Goal: Task Accomplishment & Management: Manage account settings

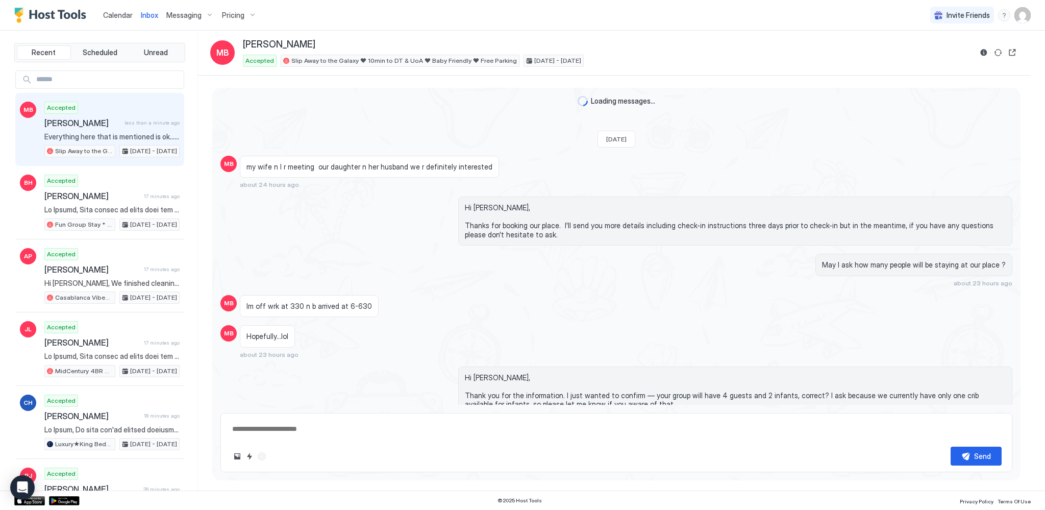
type textarea "*"
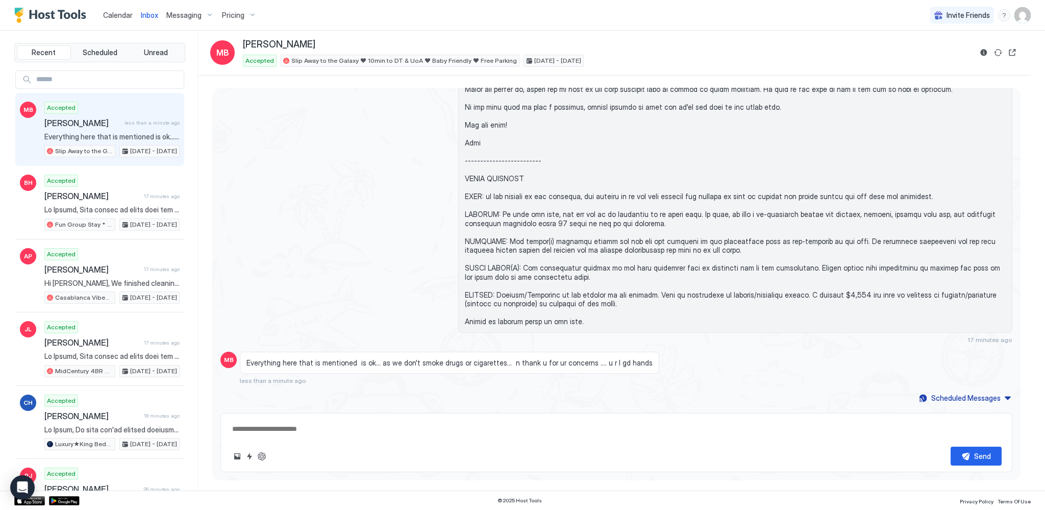
click at [118, 18] on span "Calendar" at bounding box center [118, 15] width 30 height 9
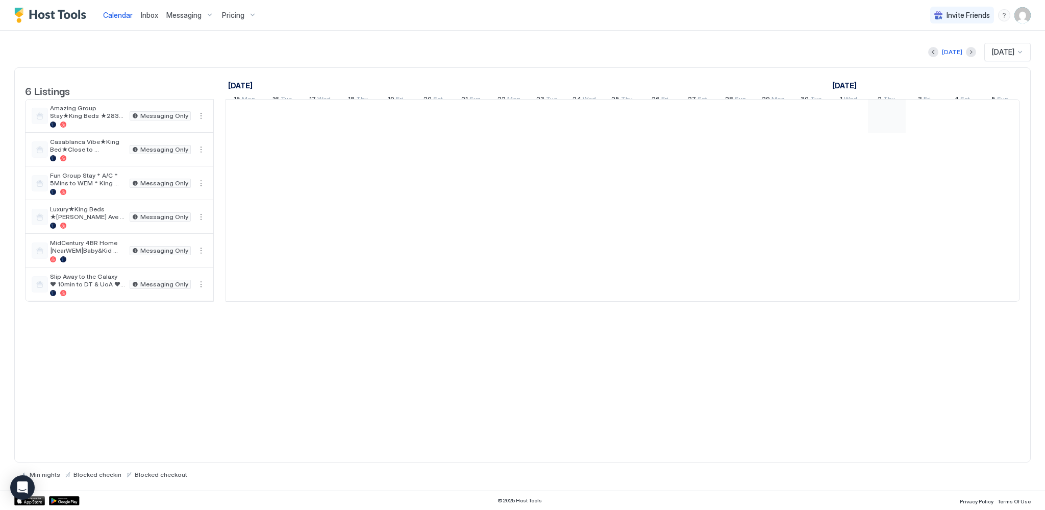
scroll to position [0, 567]
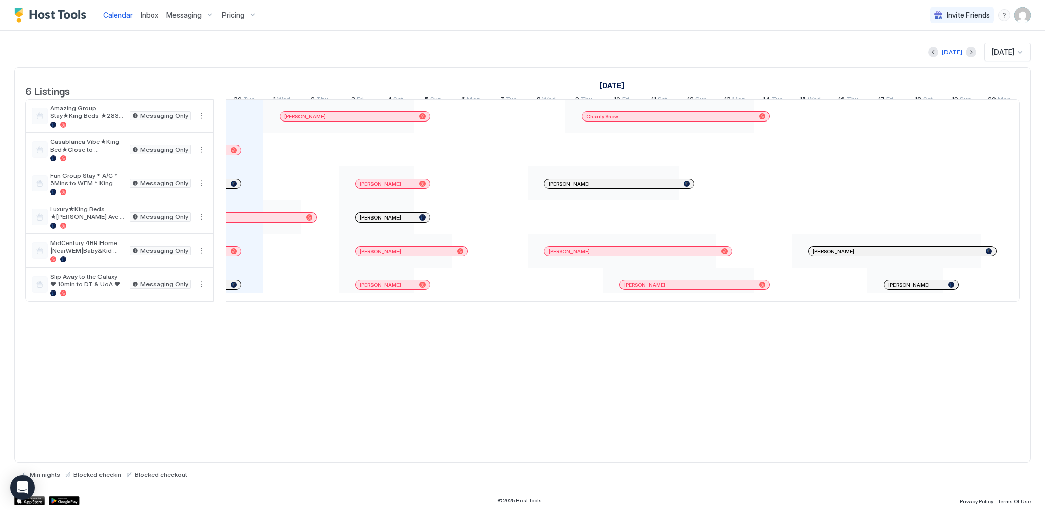
click at [181, 14] on span "Messaging" at bounding box center [183, 15] width 35 height 9
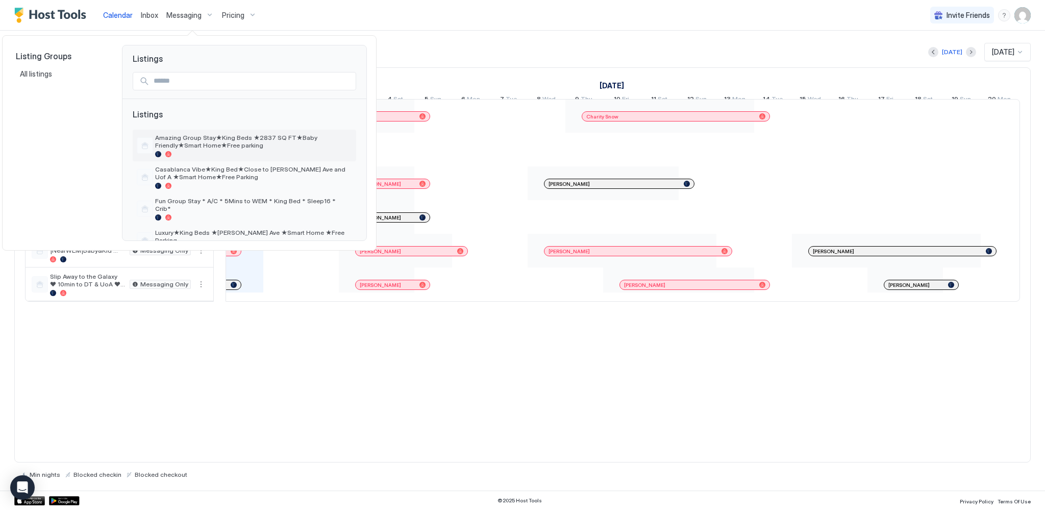
click at [185, 141] on span "Amazing Group Stay★King Beds ★2837 SQ FT★Baby Friendly★Smart Home★Free parking" at bounding box center [253, 141] width 197 height 15
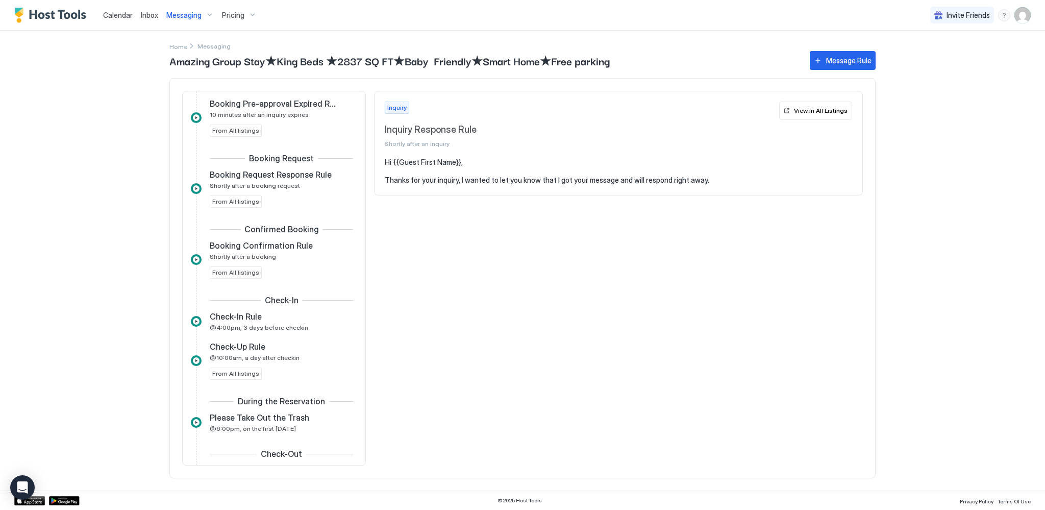
scroll to position [150, 0]
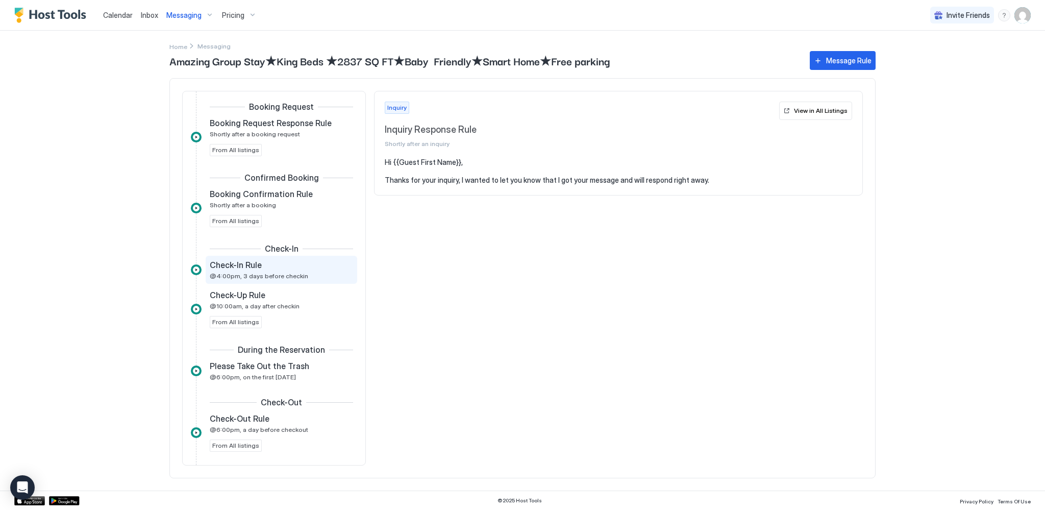
click at [255, 273] on span "@4:00pm, 3 days before checkin" at bounding box center [259, 276] width 98 height 8
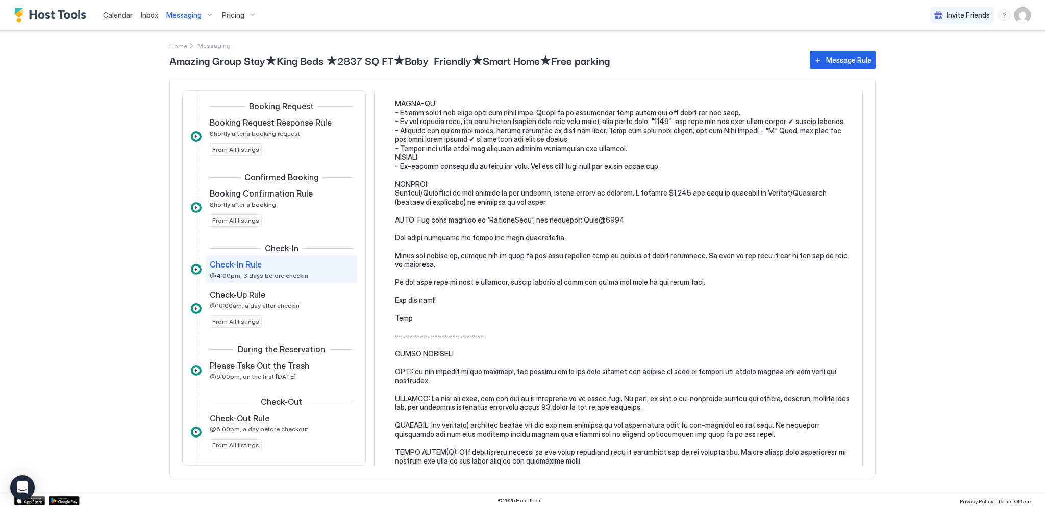
scroll to position [206, 0]
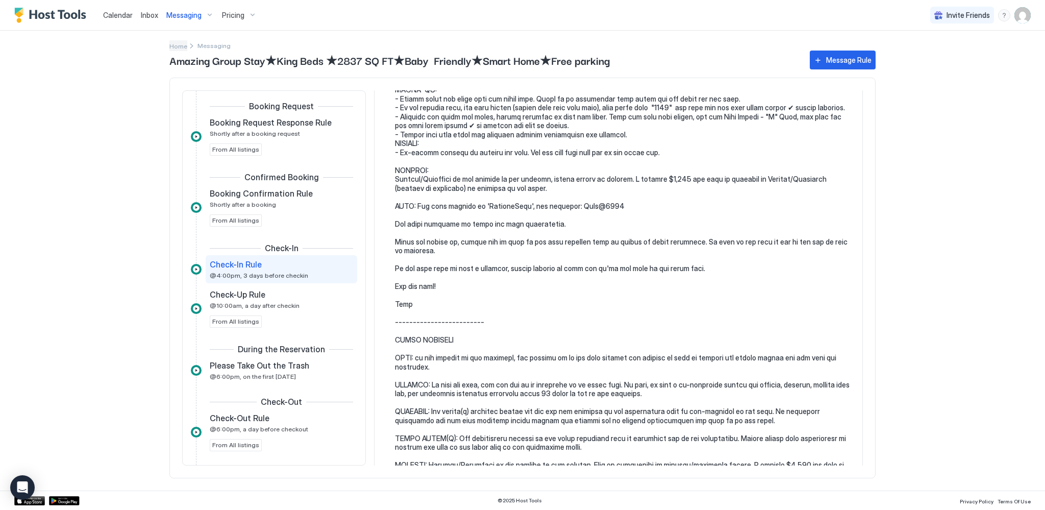
click at [179, 45] on span "Home" at bounding box center [178, 46] width 18 height 8
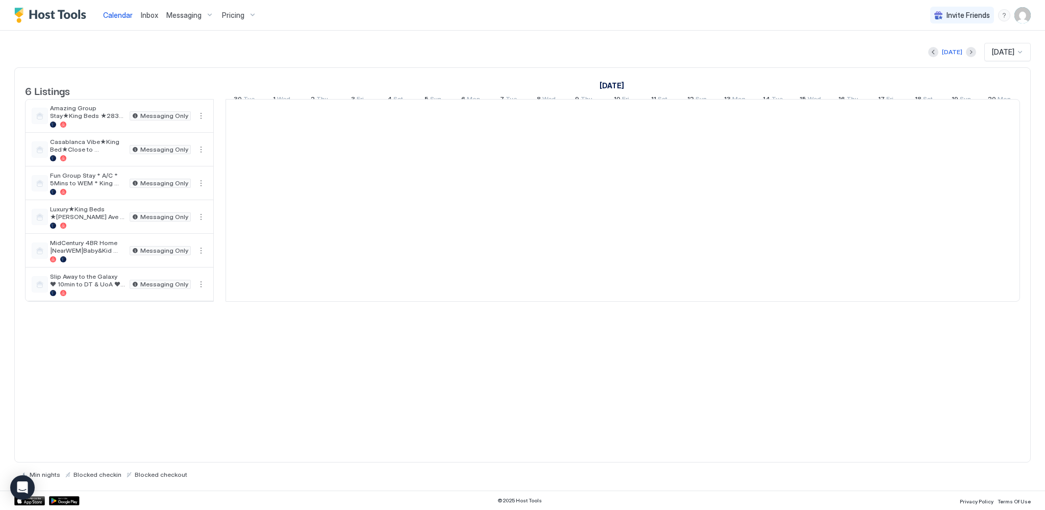
scroll to position [0, 567]
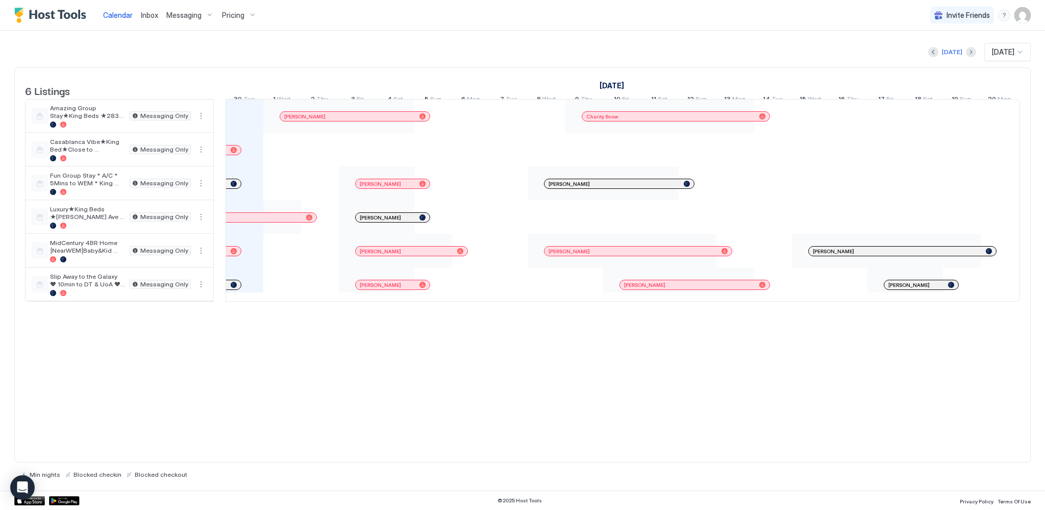
click at [185, 15] on span "Messaging" at bounding box center [183, 15] width 35 height 9
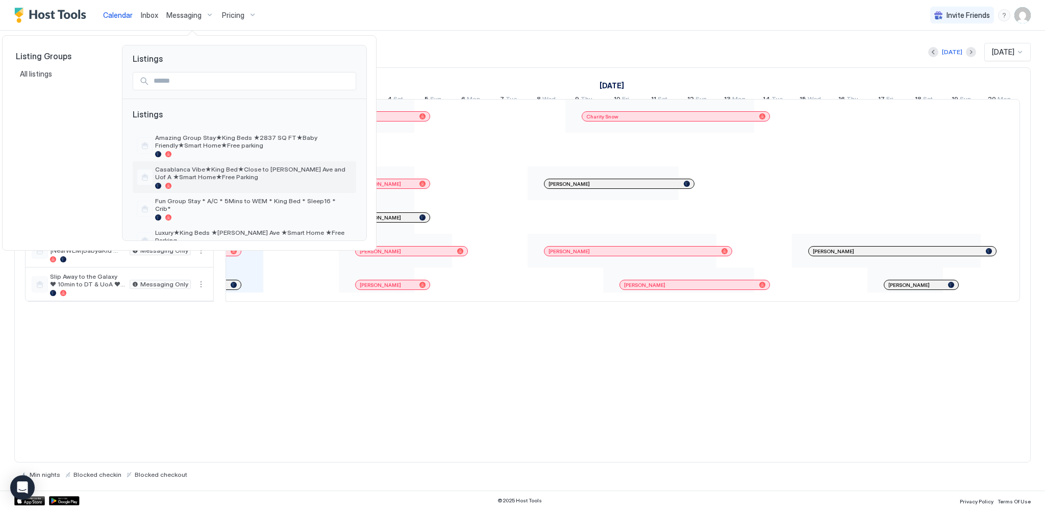
click at [189, 175] on span "Casablanca Vibe★King Bed★Close to [PERSON_NAME] Ave and Uof A ★Smart Home★Free …" at bounding box center [253, 172] width 197 height 15
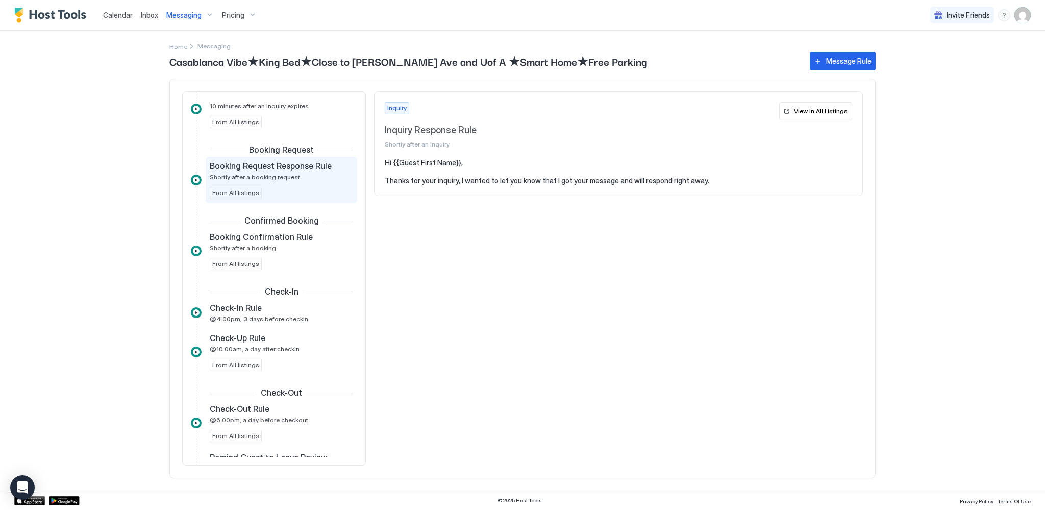
scroll to position [206, 0]
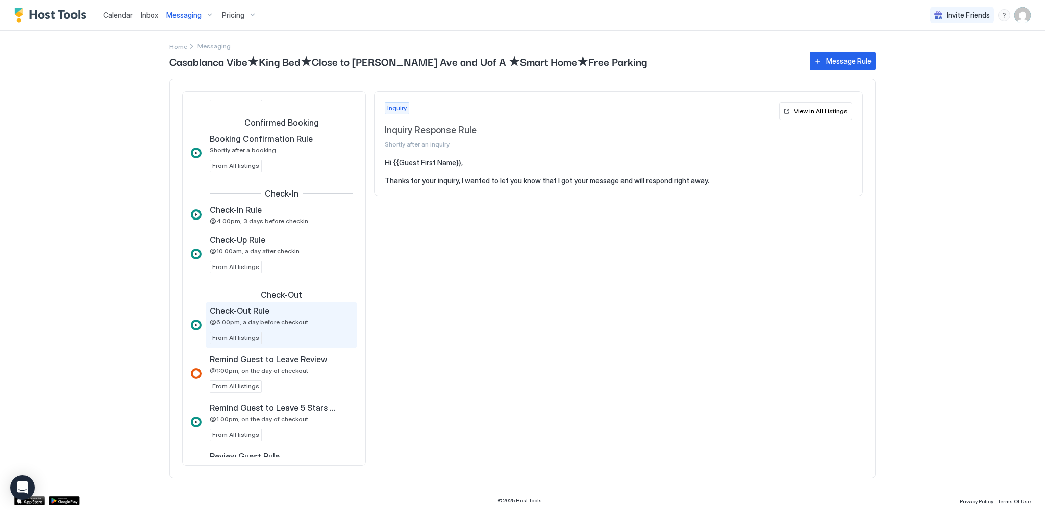
click at [265, 323] on span "@6:00pm, a day before checkout" at bounding box center [259, 322] width 98 height 8
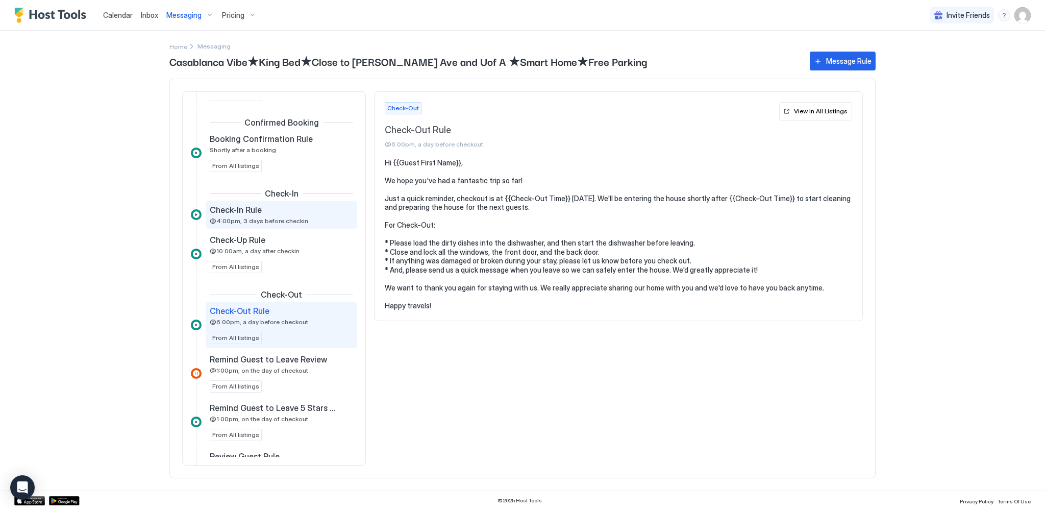
click at [252, 220] on span "@4:00pm, 3 days before checkin" at bounding box center [259, 221] width 98 height 8
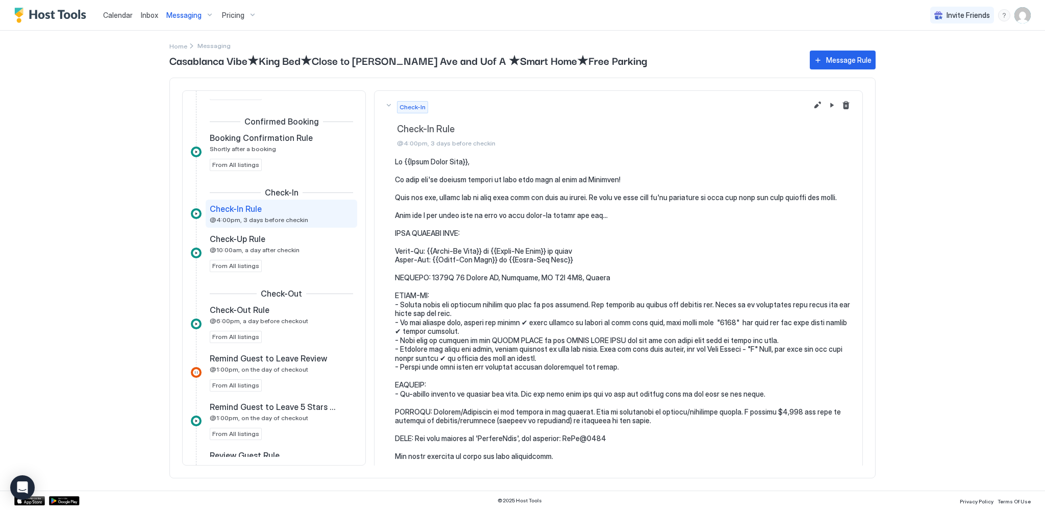
click at [178, 13] on span "Messaging" at bounding box center [183, 15] width 35 height 9
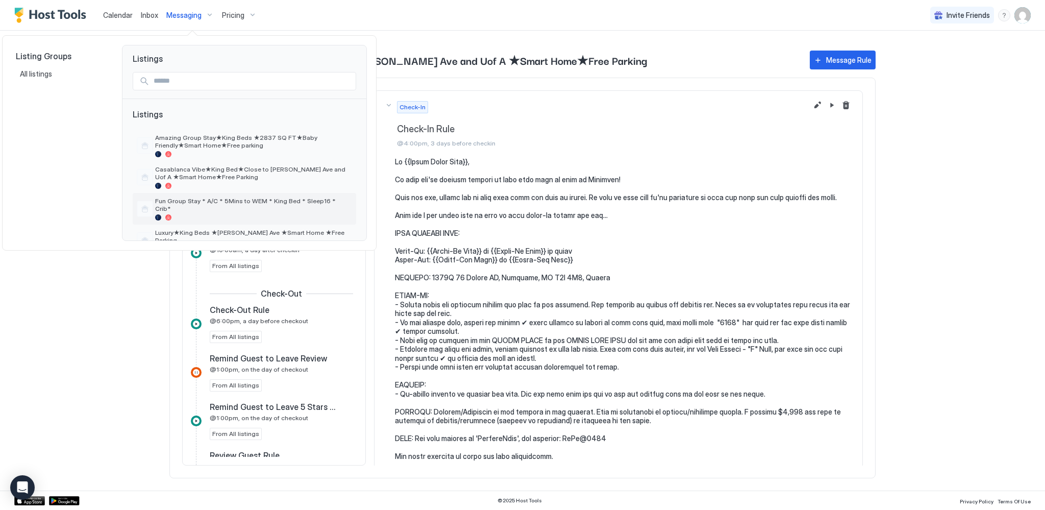
click at [205, 207] on div "Fun Group Stay * A/C * 5Mins to WEM * King Bed * Sleep16 * Crib*" at bounding box center [253, 208] width 197 height 23
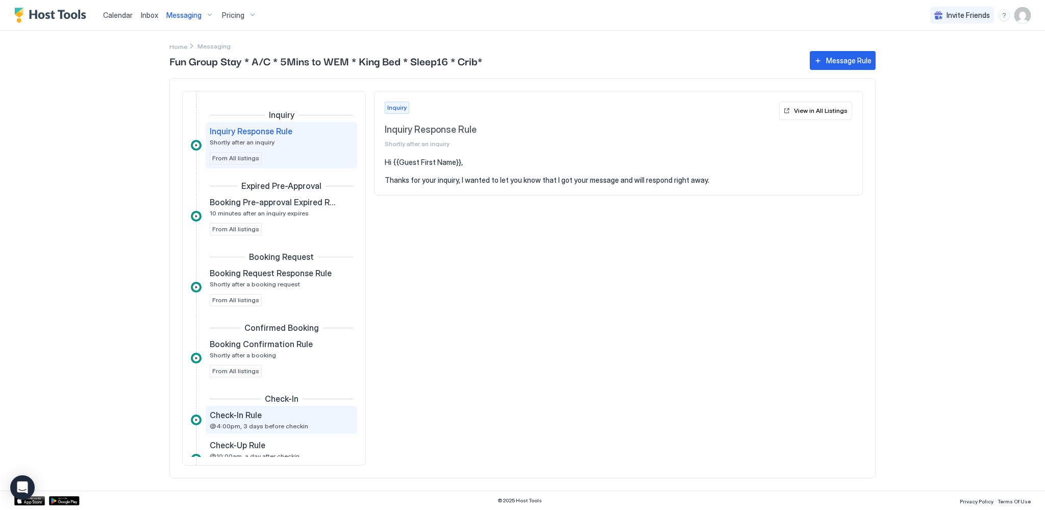
click at [252, 411] on span "Check-In Rule" at bounding box center [236, 415] width 52 height 10
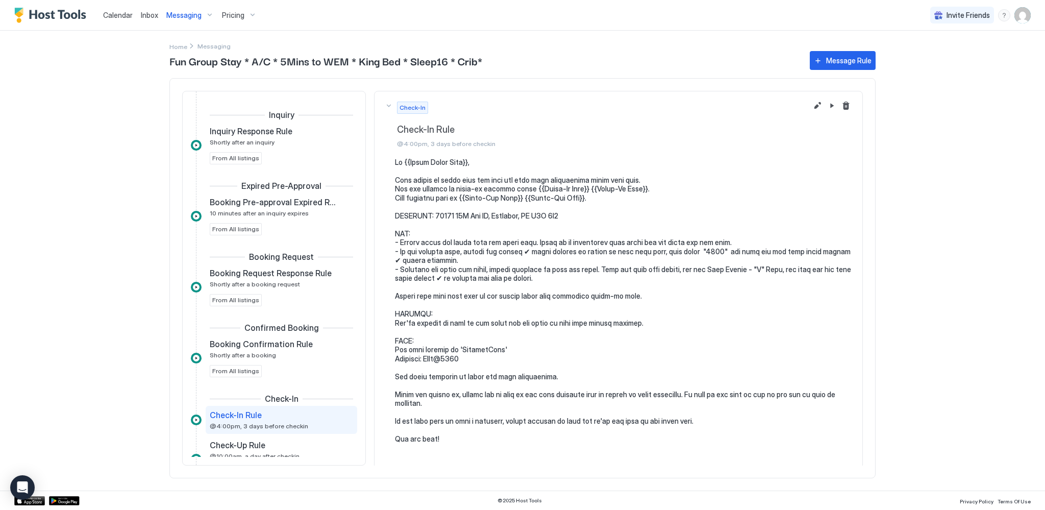
scroll to position [103, 0]
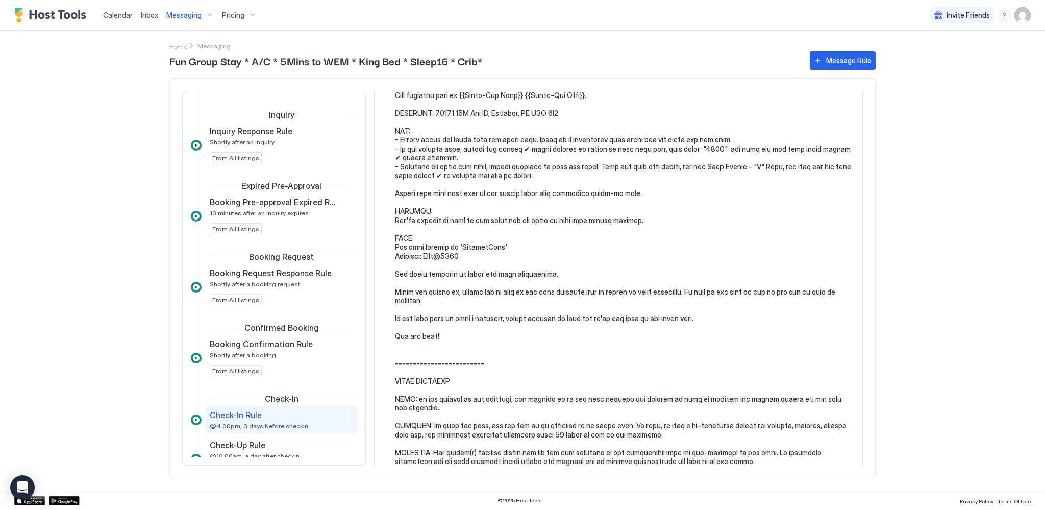
click at [123, 15] on span "Calendar" at bounding box center [118, 15] width 30 height 9
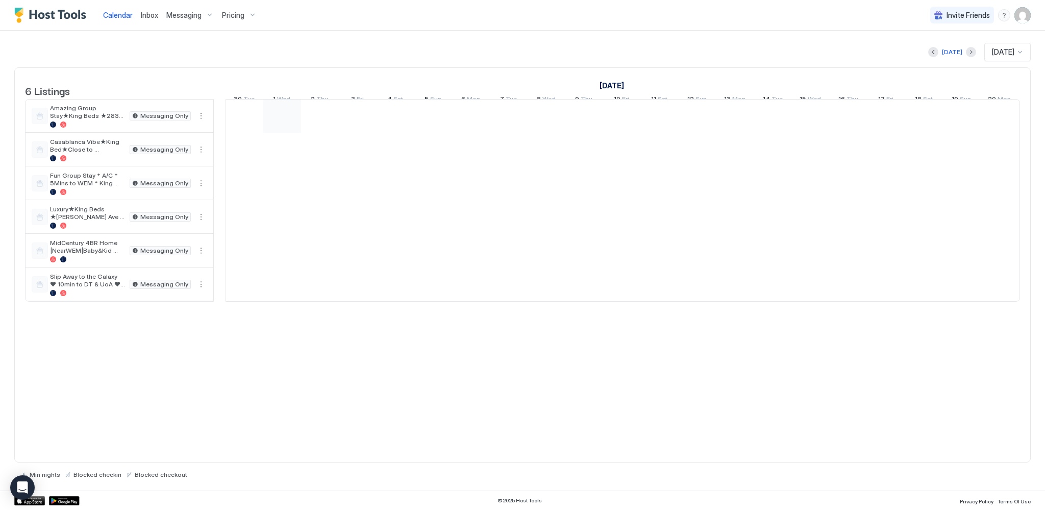
scroll to position [0, 567]
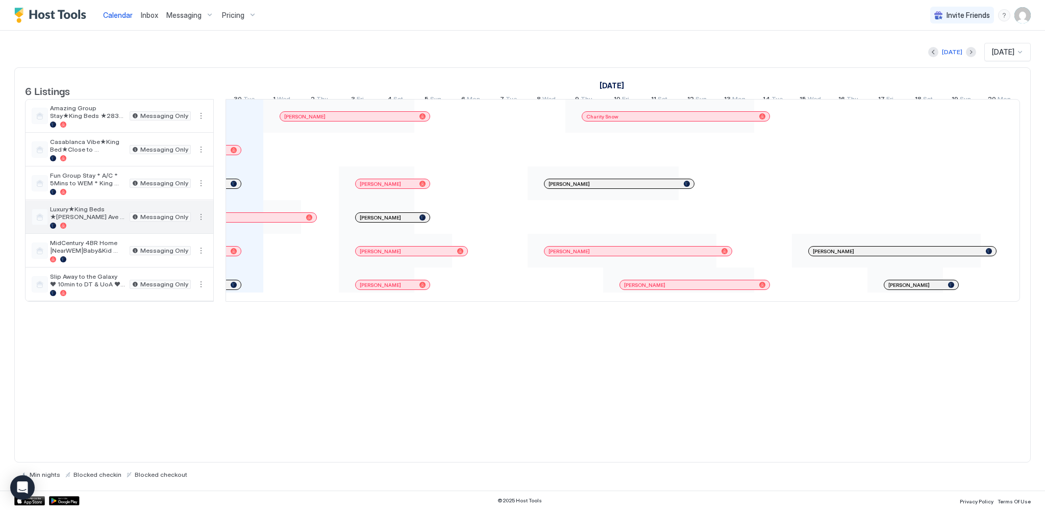
click at [86, 220] on span "Luxury★King Beds ★[PERSON_NAME] Ave ★Smart Home ★Free Parking" at bounding box center [87, 212] width 75 height 15
click at [180, 15] on span "Messaging" at bounding box center [183, 15] width 35 height 9
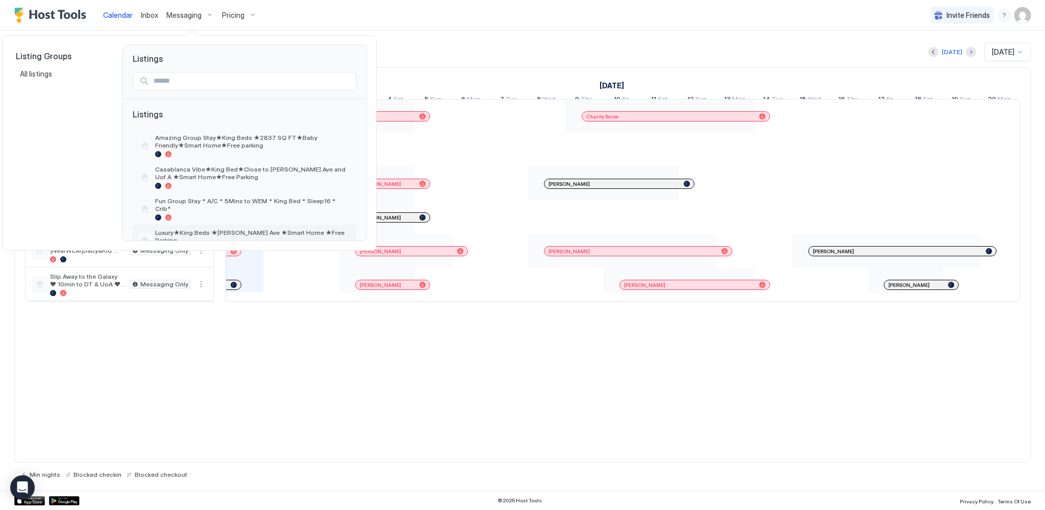
click at [186, 229] on span "Luxury★King Beds ★[PERSON_NAME] Ave ★Smart Home ★Free Parking" at bounding box center [253, 236] width 197 height 15
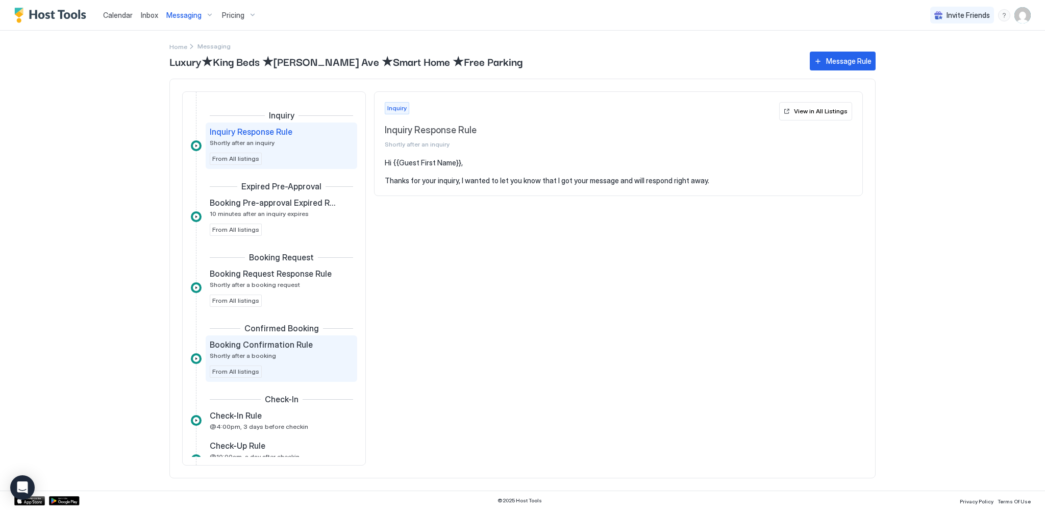
scroll to position [51, 0]
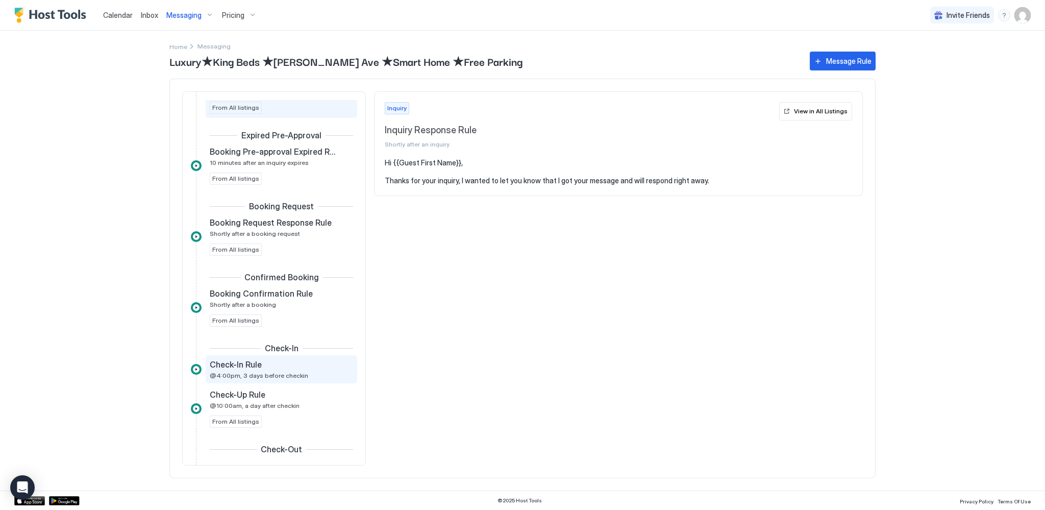
click at [262, 368] on div "Check-In Rule @4:00pm, 3 days before checkin" at bounding box center [274, 369] width 129 height 20
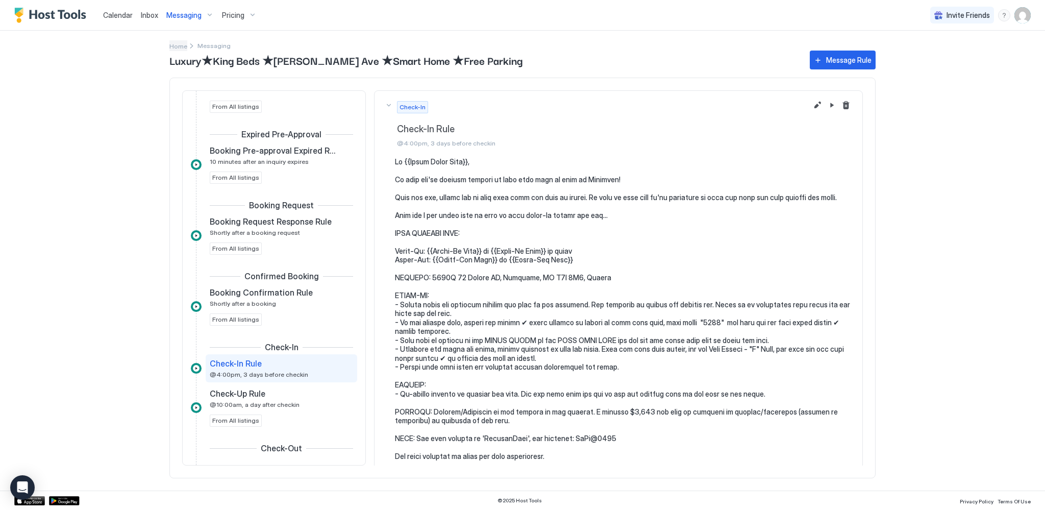
click at [179, 44] on span "Home" at bounding box center [178, 46] width 18 height 8
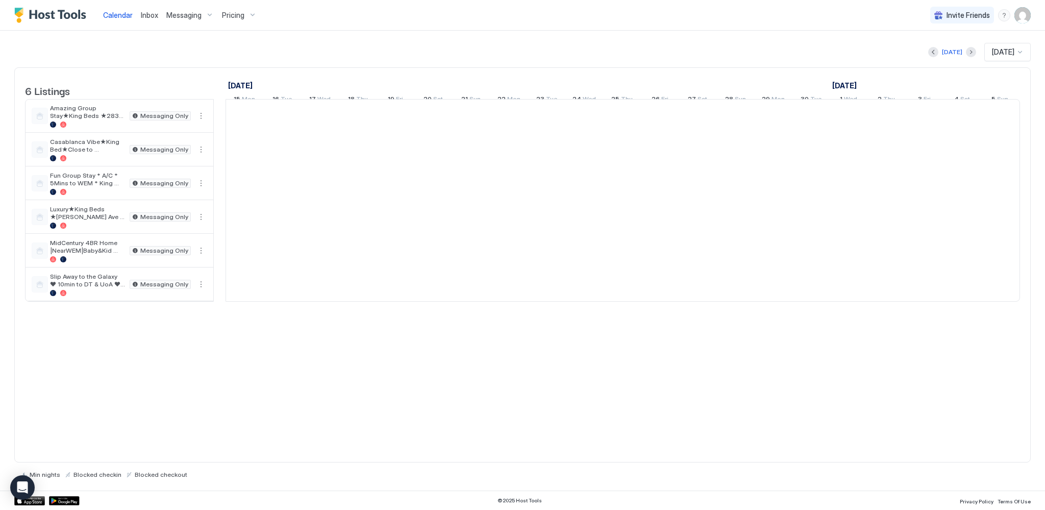
scroll to position [0, 567]
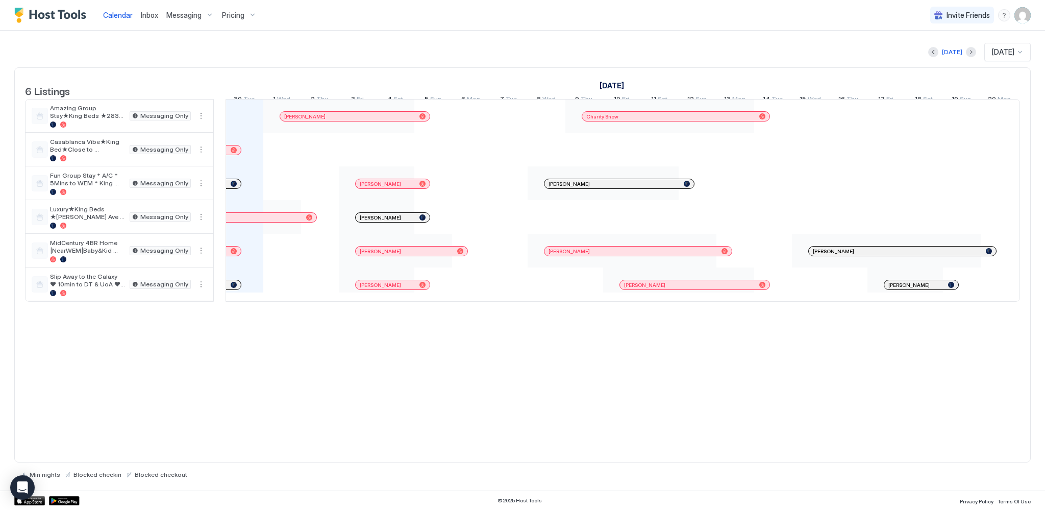
click at [180, 16] on span "Messaging" at bounding box center [183, 15] width 35 height 9
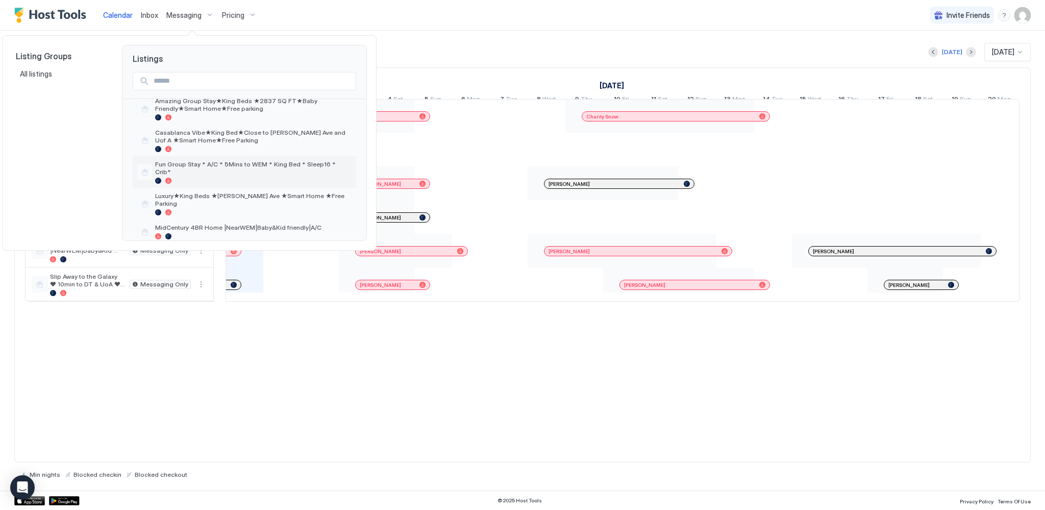
scroll to position [51, 0]
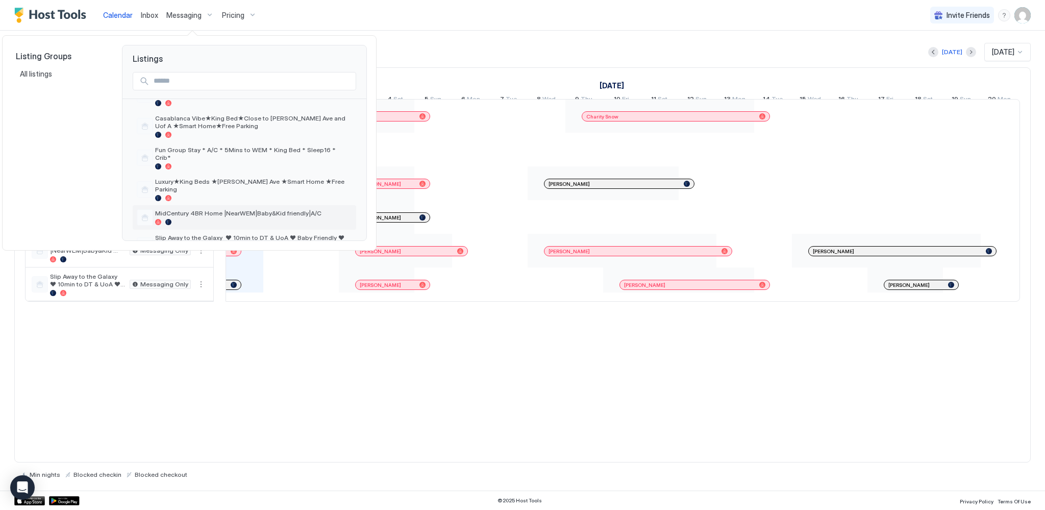
click at [203, 209] on span "MidCentury 4BR Home |NearWEM|Baby&Kid friendly|A/C" at bounding box center [253, 213] width 197 height 8
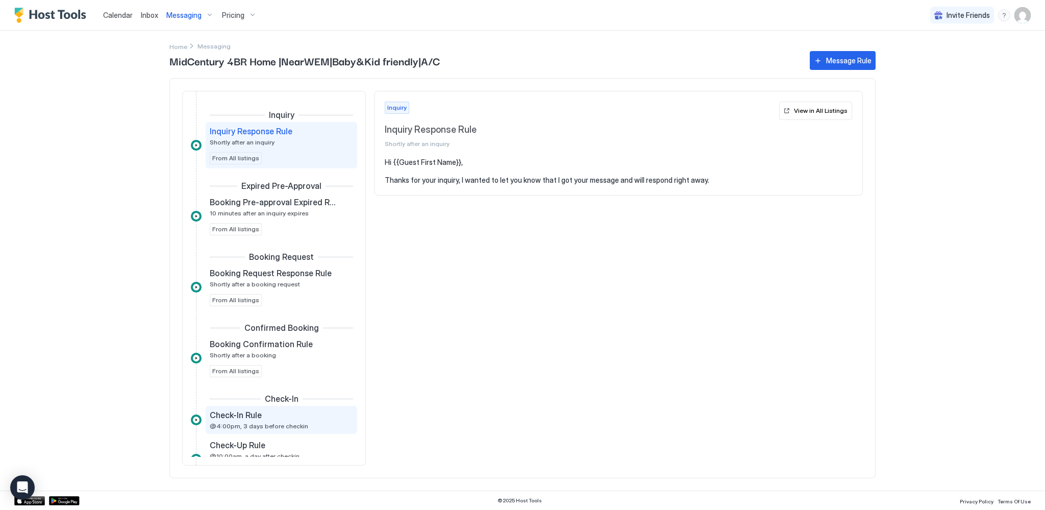
click at [272, 424] on span "@4:00pm, 3 days before checkin" at bounding box center [259, 426] width 98 height 8
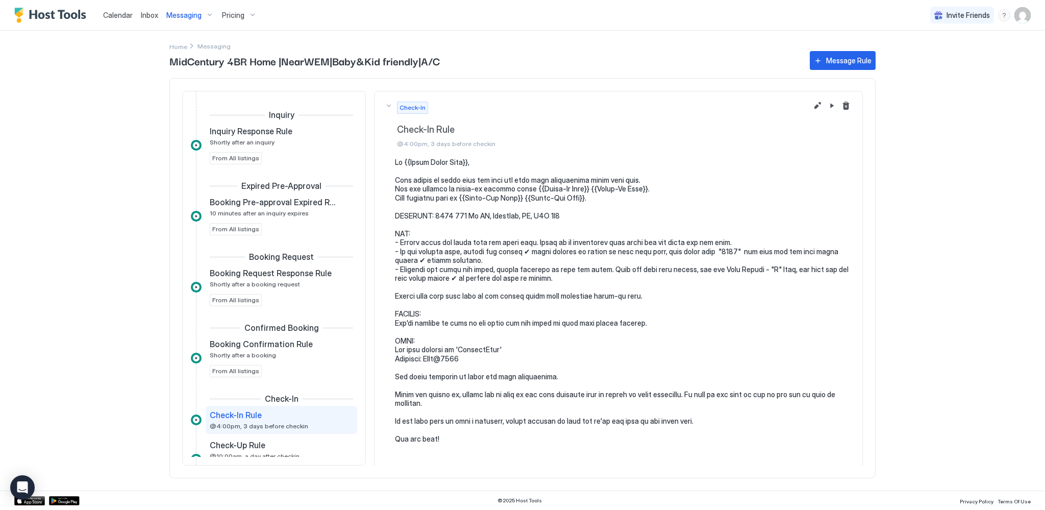
click at [181, 15] on span "Messaging" at bounding box center [183, 15] width 35 height 9
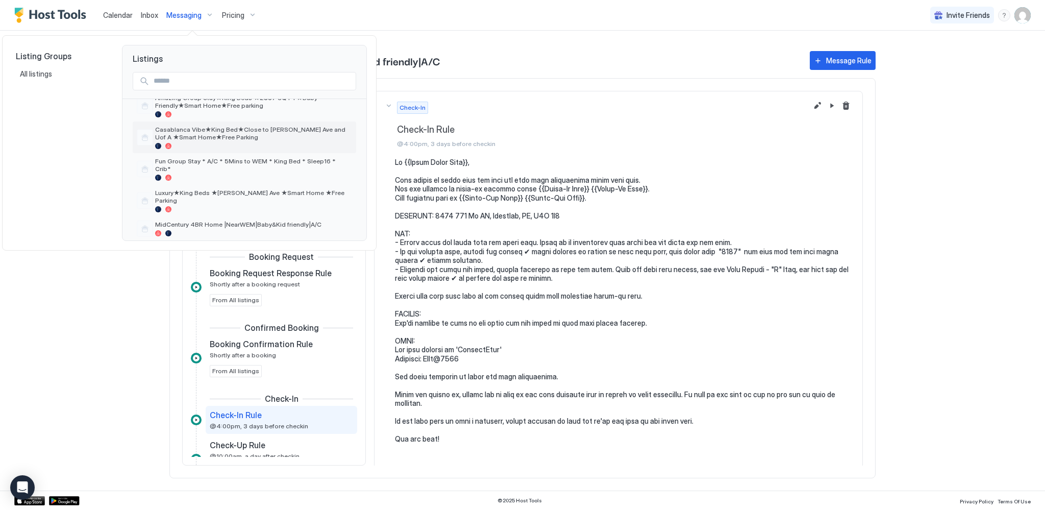
scroll to position [67, 0]
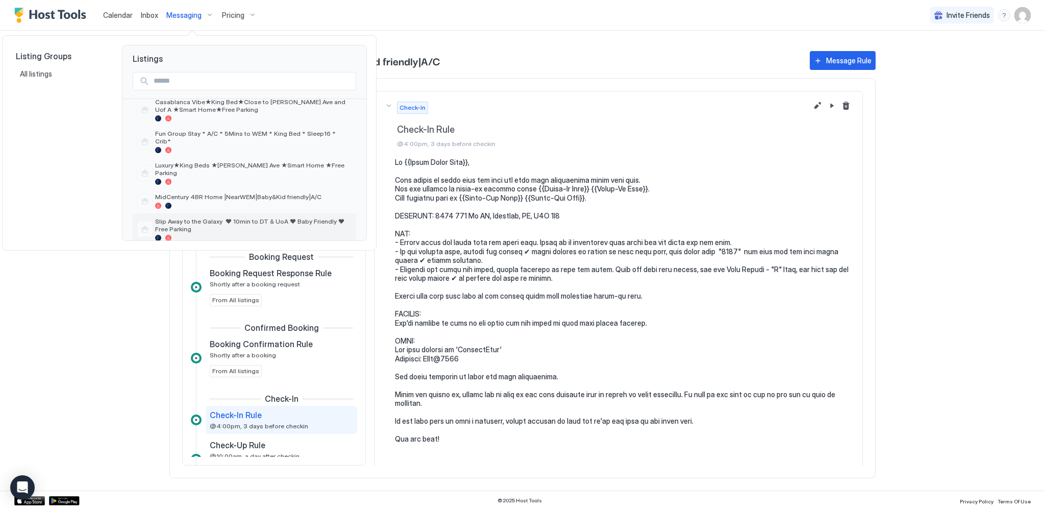
click at [219, 217] on span "Slip Away to the Galaxy ♥ 10min to DT & UoA ♥ Baby Friendly ♥ Free Parking" at bounding box center [253, 224] width 197 height 15
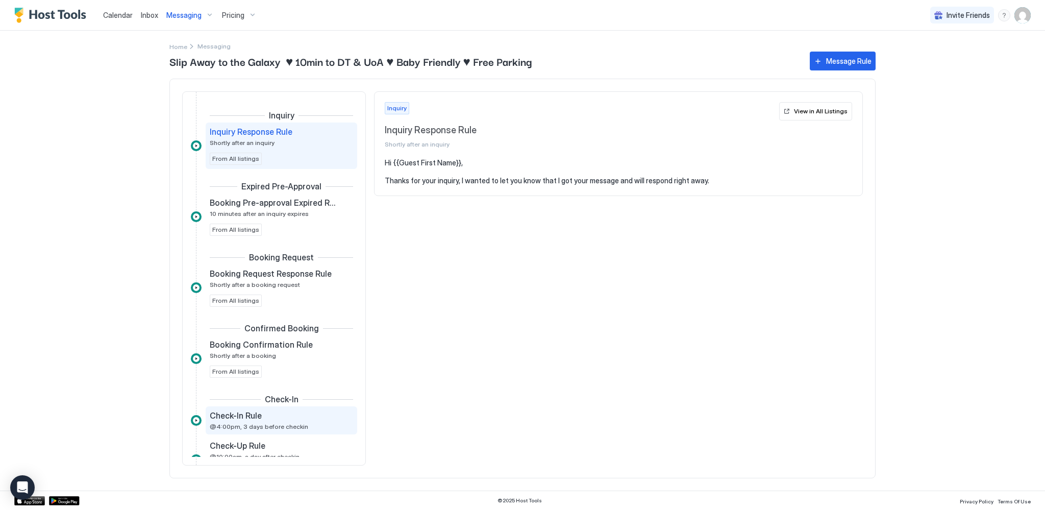
click at [246, 415] on span "Check-In Rule" at bounding box center [236, 415] width 52 height 10
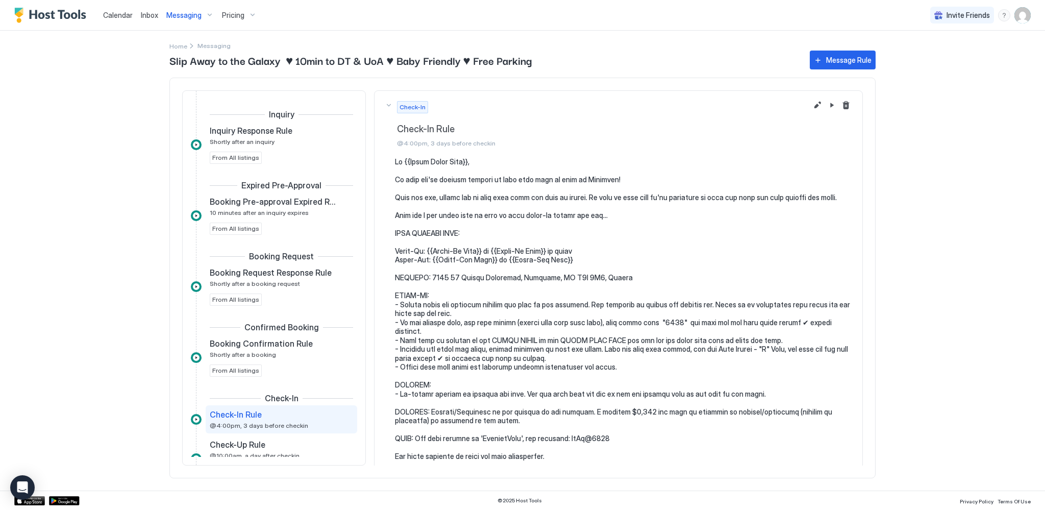
click at [113, 16] on span "Calendar" at bounding box center [118, 15] width 30 height 9
